Goal: Information Seeking & Learning: Learn about a topic

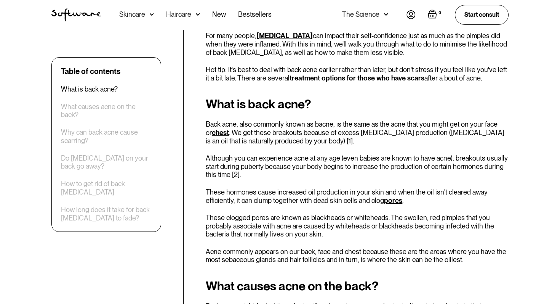
scroll to position [316, 0]
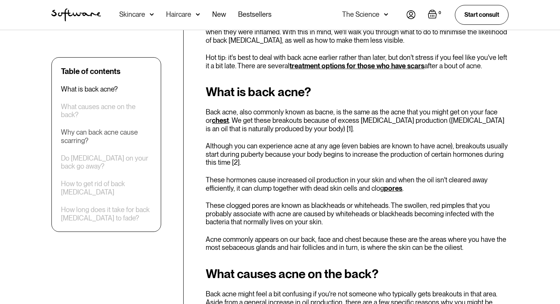
click at [120, 140] on div "Why can back acne cause scarring?" at bounding box center [106, 136] width 91 height 16
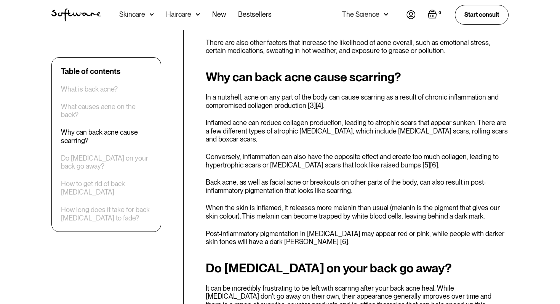
scroll to position [665, 0]
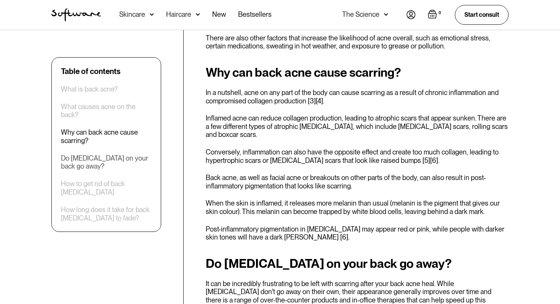
click at [116, 159] on div "Do [MEDICAL_DATA] on your back go away?" at bounding box center [106, 162] width 91 height 16
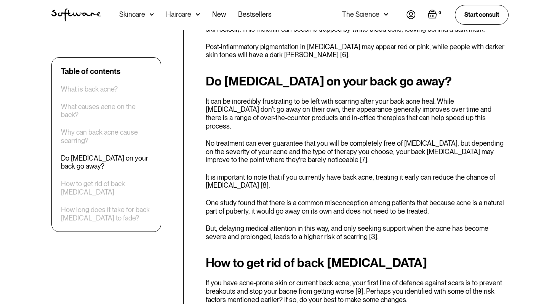
scroll to position [847, 0]
click at [106, 181] on div "How to get rid of back [MEDICAL_DATA]" at bounding box center [106, 188] width 91 height 16
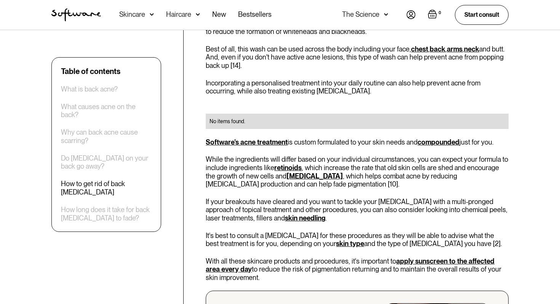
scroll to position [1184, 0]
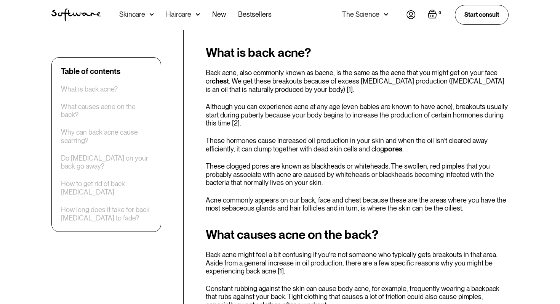
scroll to position [329, 0]
